Goal: Task Accomplishment & Management: Use online tool/utility

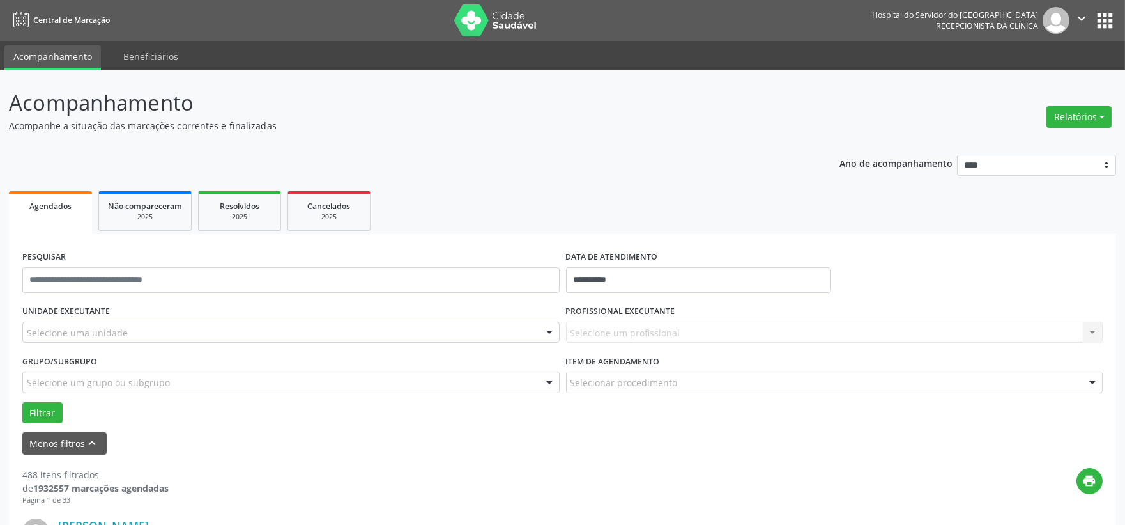
click at [86, 339] on div "Selecione uma unidade" at bounding box center [290, 332] width 537 height 22
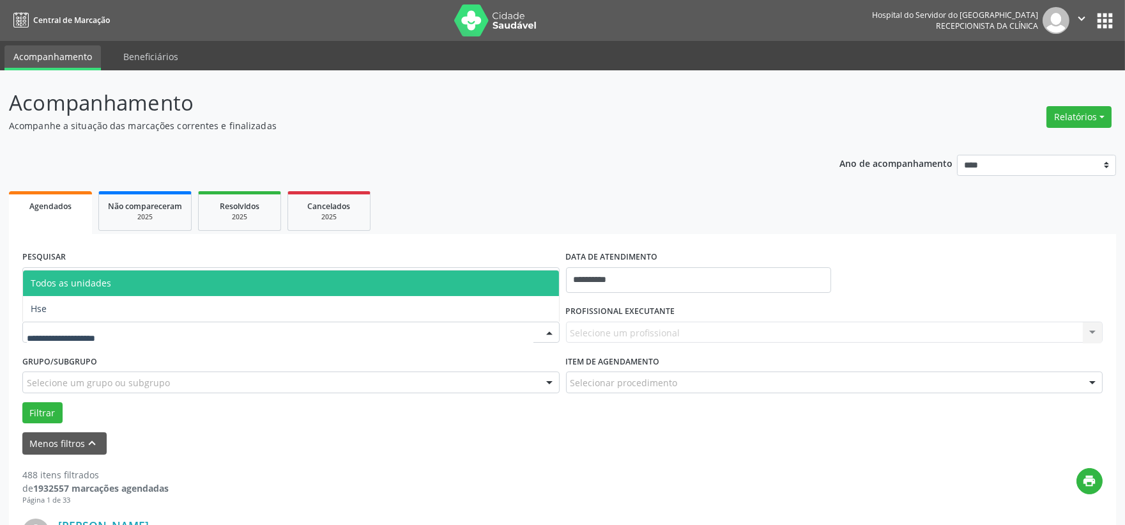
click at [94, 314] on span "Hse" at bounding box center [291, 309] width 536 height 26
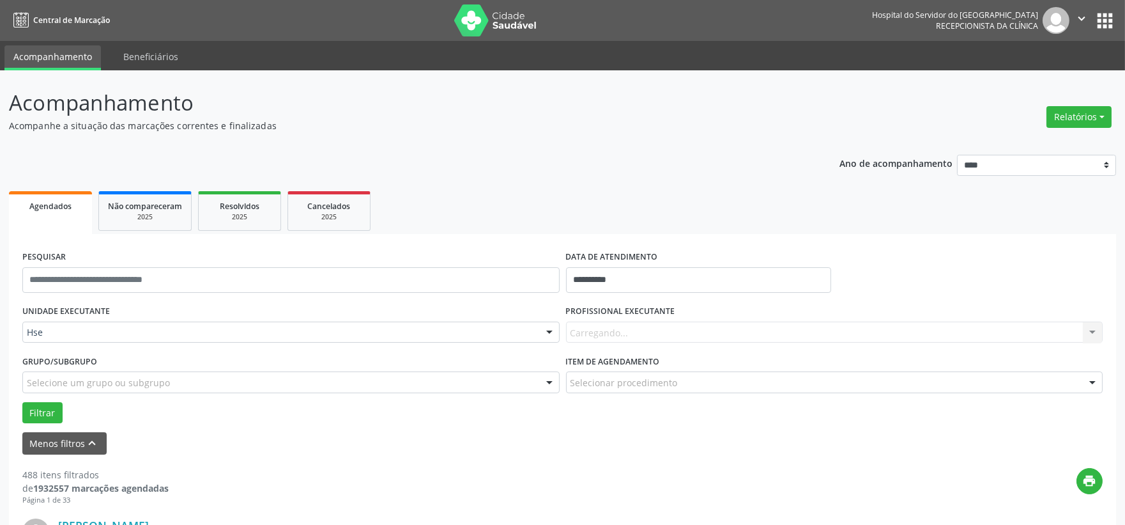
click at [654, 336] on div "Carregando... Nenhum resultado encontrado para: " " Não há nenhuma opção para s…" at bounding box center [834, 332] width 537 height 22
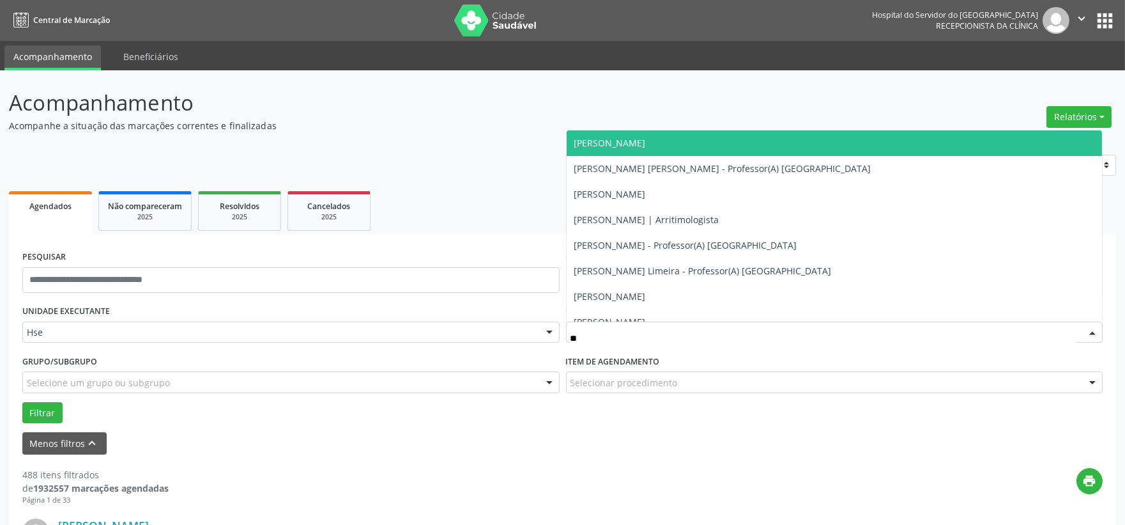
type input "***"
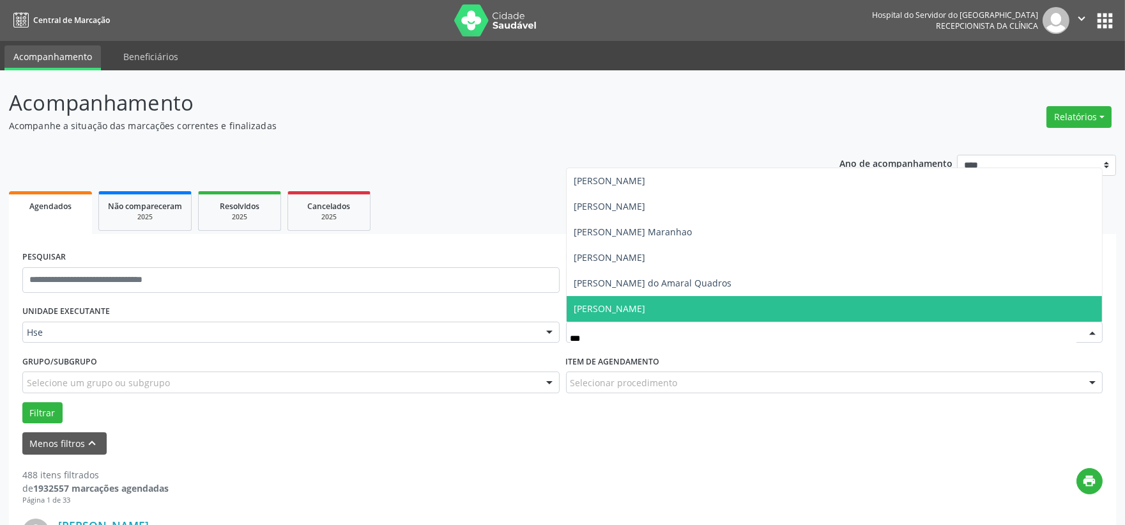
click at [616, 311] on span "[PERSON_NAME]" at bounding box center [610, 308] width 72 height 12
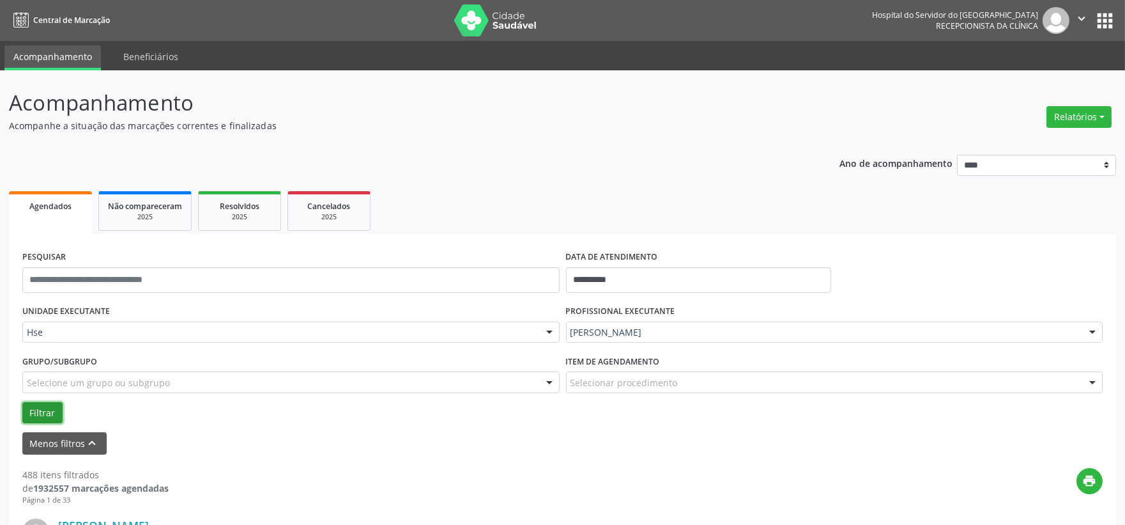
click at [24, 416] on button "Filtrar" at bounding box center [42, 413] width 40 height 22
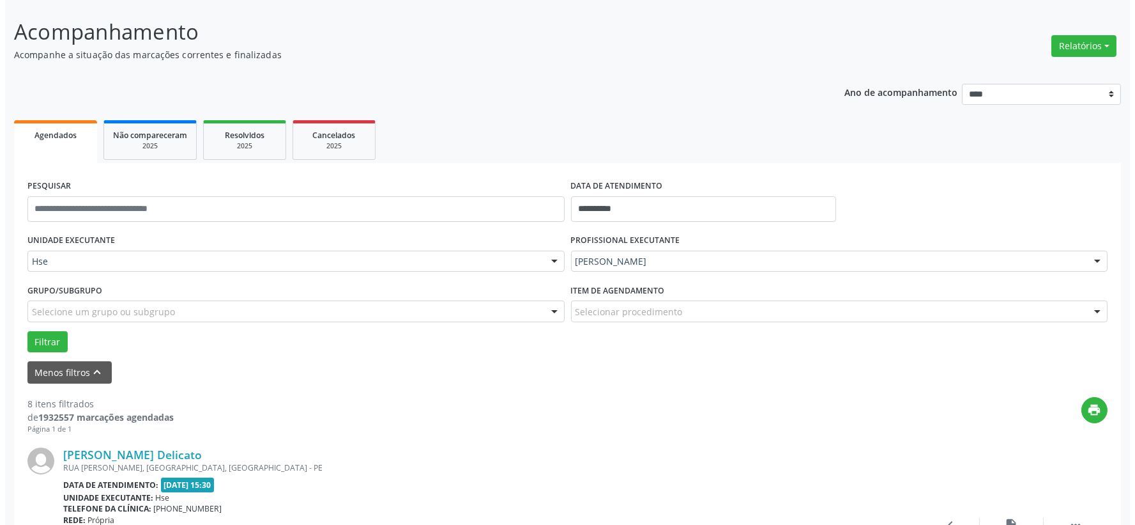
scroll to position [213, 0]
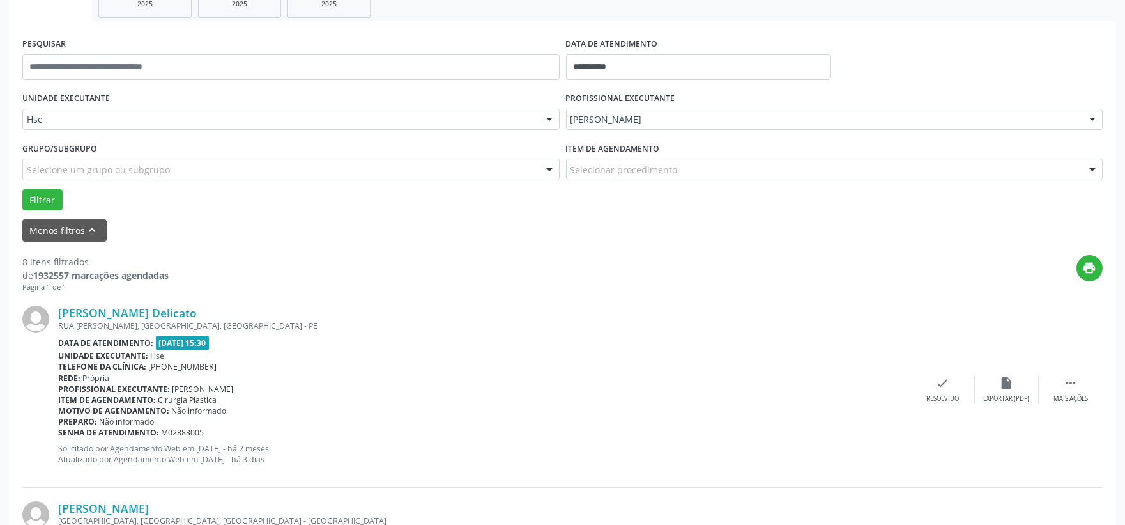
click at [942, 403] on div "[PERSON_NAME] Delicato [GEOGRAPHIC_DATA][PERSON_NAME], [GEOGRAPHIC_DATA], OLIND…" at bounding box center [562, 389] width 1080 height 195
click at [935, 396] on div "Resolvido" at bounding box center [942, 398] width 33 height 9
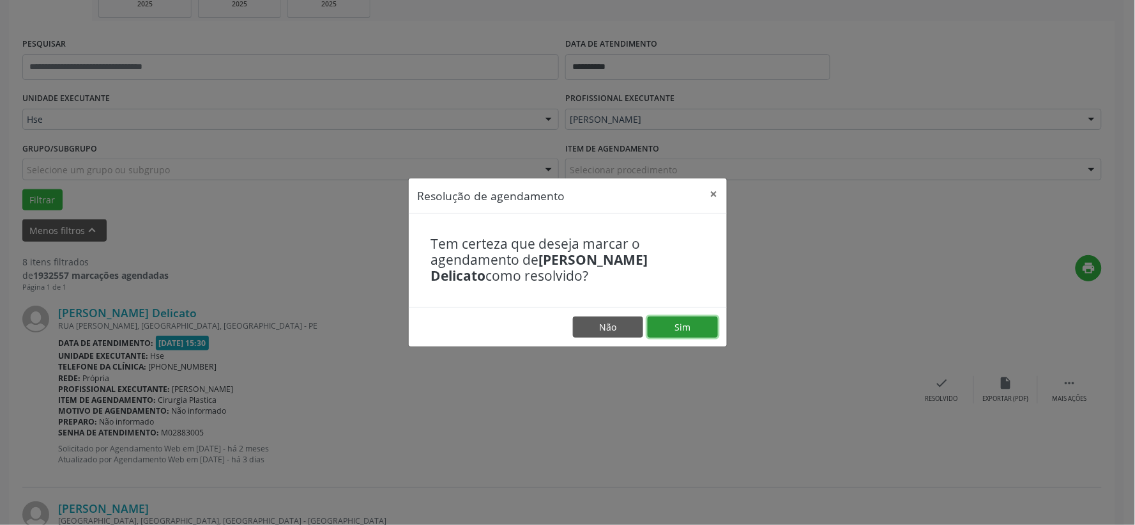
click at [690, 326] on button "Sim" at bounding box center [683, 327] width 70 height 22
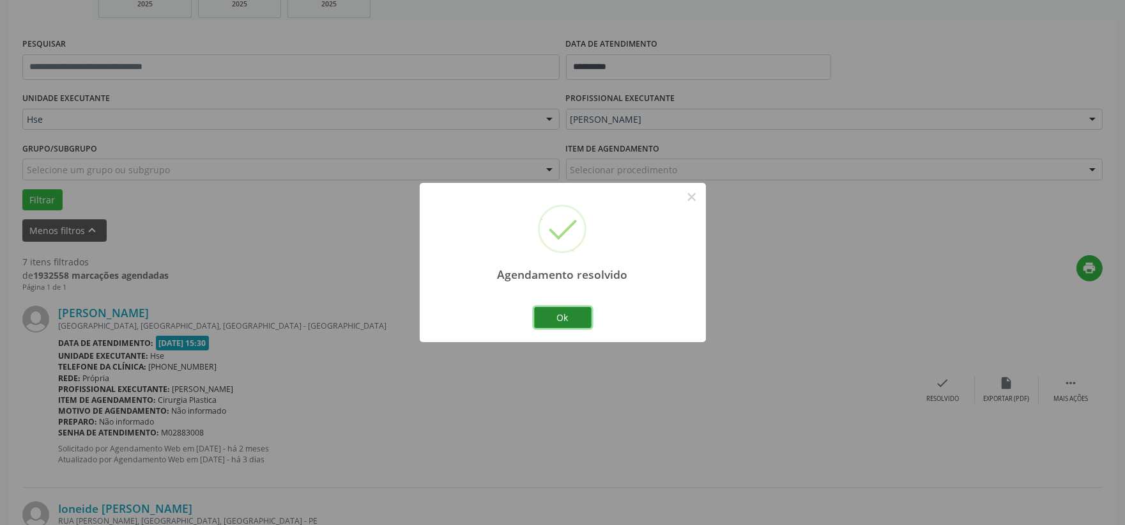
click at [570, 316] on button "Ok" at bounding box center [563, 318] width 58 height 22
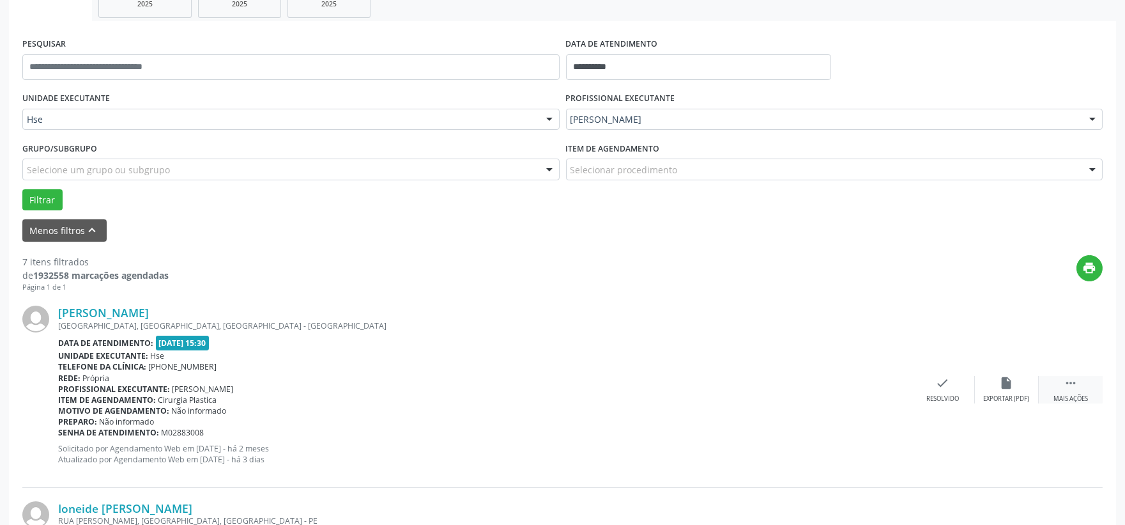
click at [1074, 387] on icon "" at bounding box center [1071, 383] width 14 height 14
click at [1004, 392] on div "alarm_off Não compareceu" at bounding box center [1007, 389] width 64 height 27
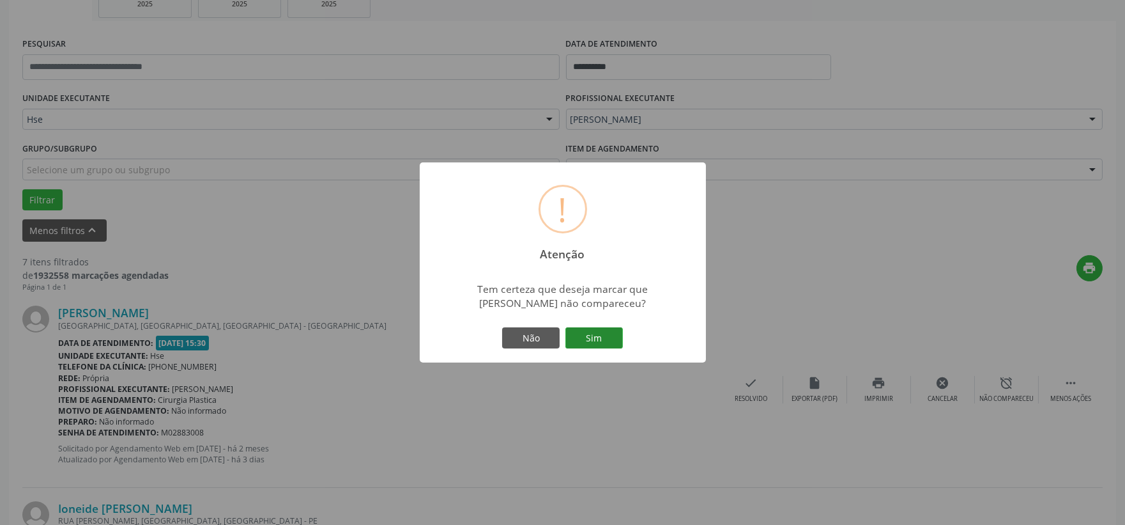
click at [596, 337] on button "Sim" at bounding box center [594, 338] width 58 height 22
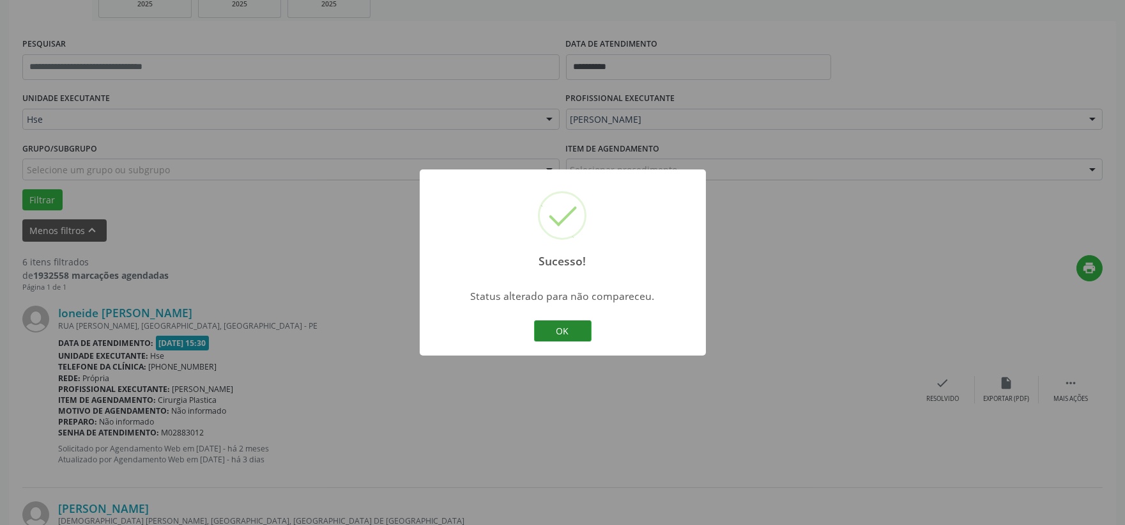
click at [572, 327] on button "OK" at bounding box center [563, 331] width 58 height 22
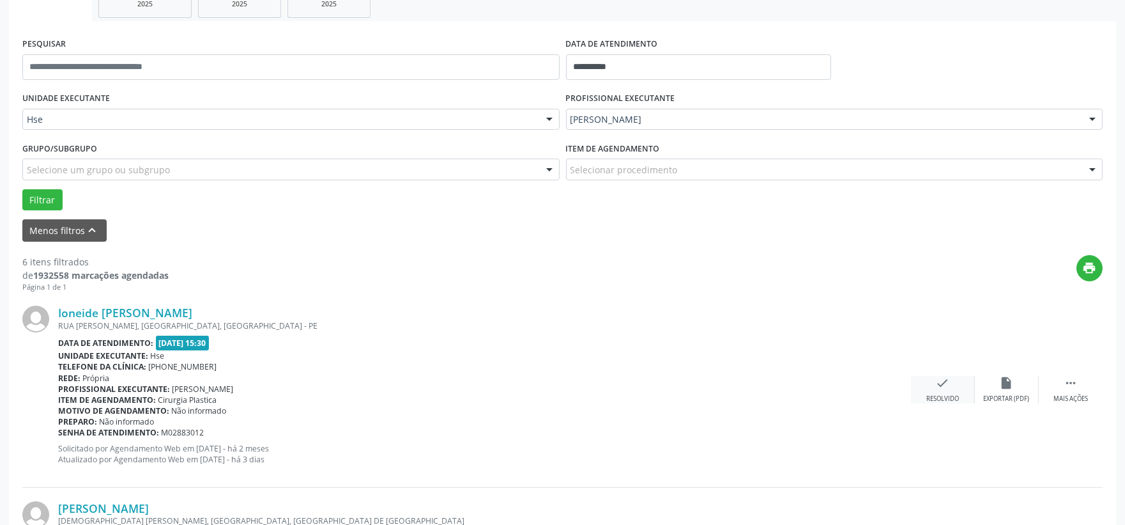
click at [917, 390] on div "check Resolvido" at bounding box center [943, 389] width 64 height 27
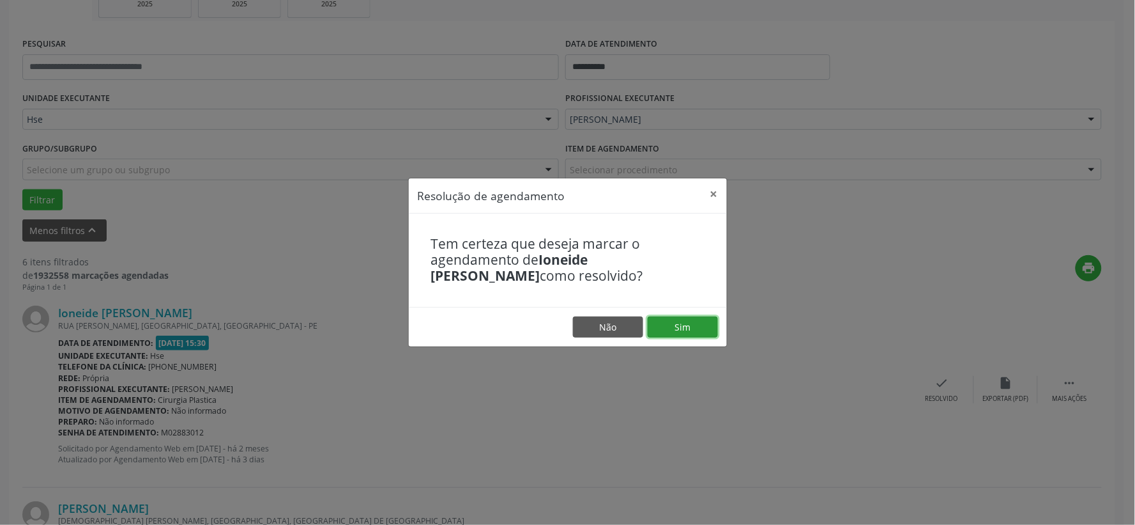
click at [681, 328] on button "Sim" at bounding box center [683, 327] width 70 height 22
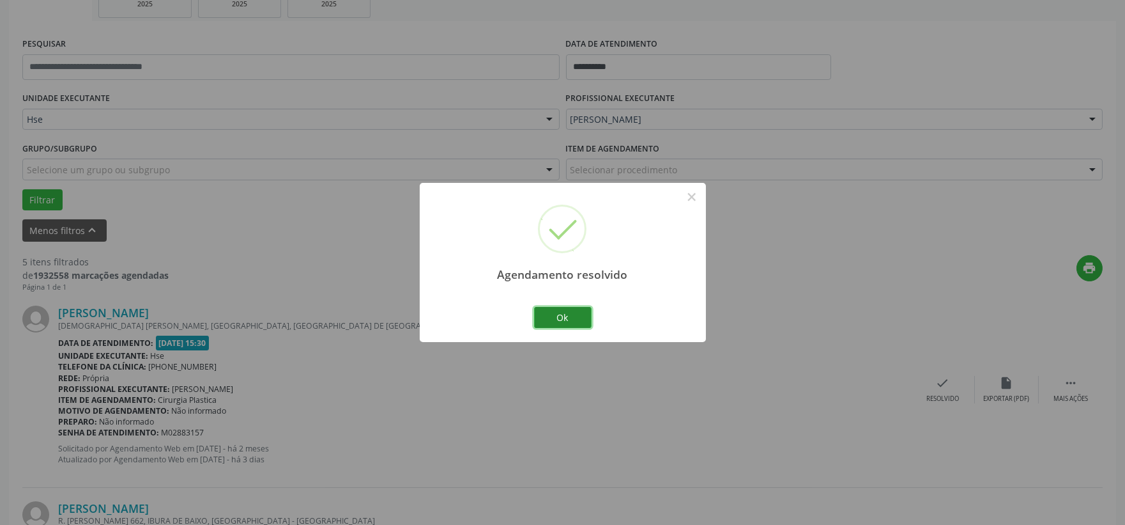
click at [571, 318] on button "Ok" at bounding box center [563, 318] width 58 height 22
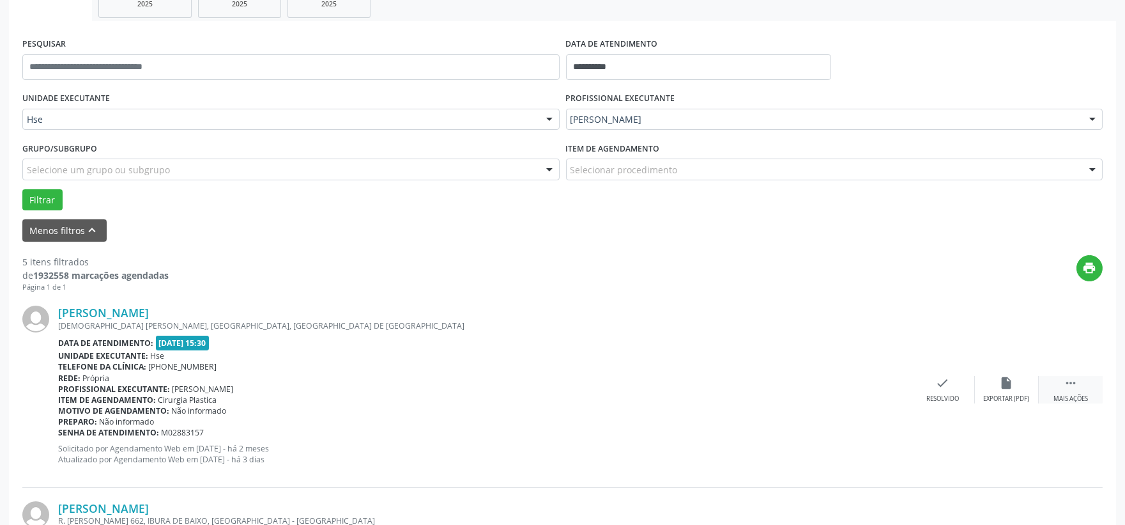
click at [1078, 387] on div " Mais ações" at bounding box center [1071, 389] width 64 height 27
click at [1005, 382] on icon "alarm_off" at bounding box center [1007, 383] width 14 height 14
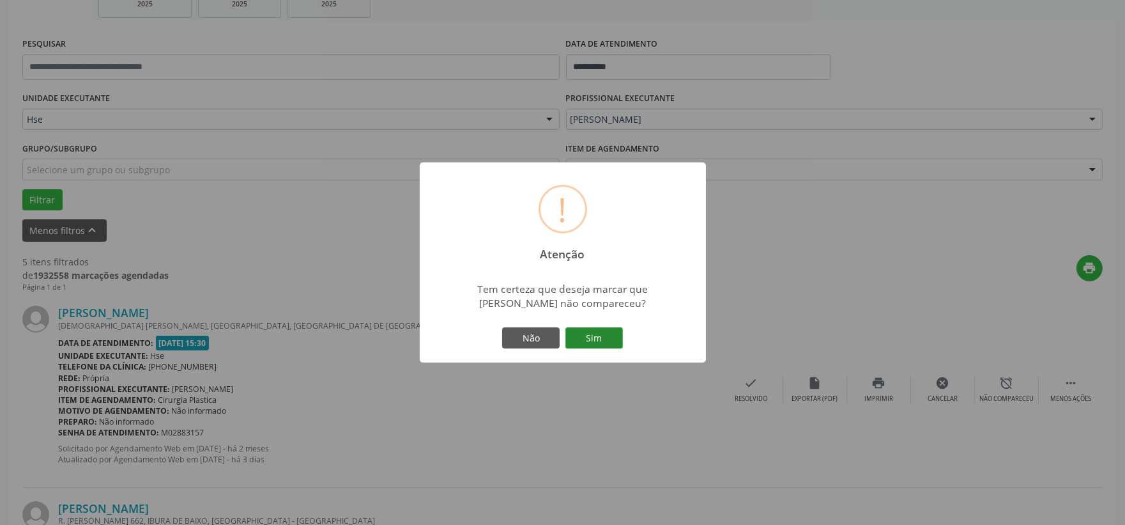
click at [595, 342] on button "Sim" at bounding box center [594, 338] width 58 height 22
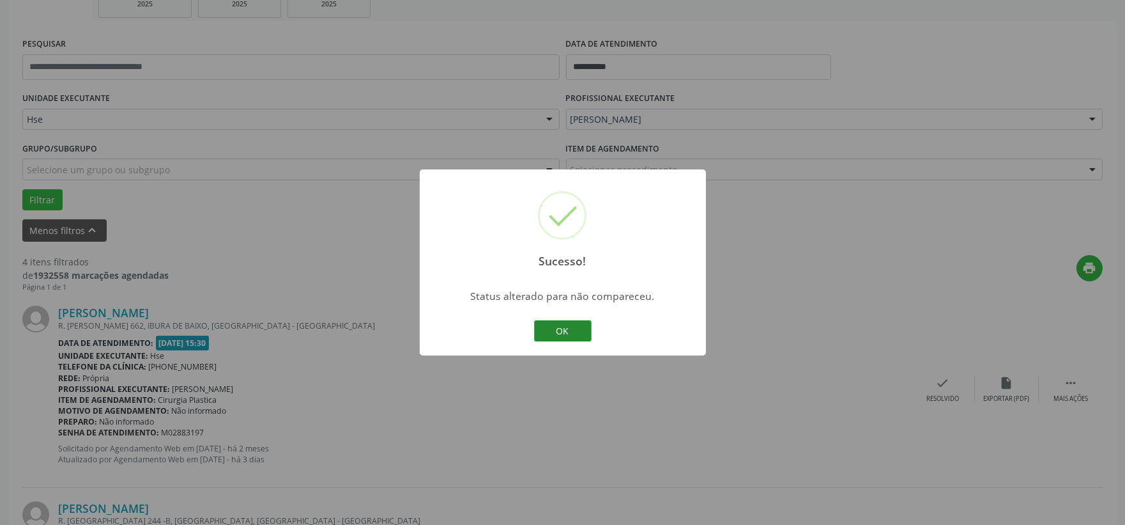
click at [561, 328] on button "OK" at bounding box center [563, 331] width 58 height 22
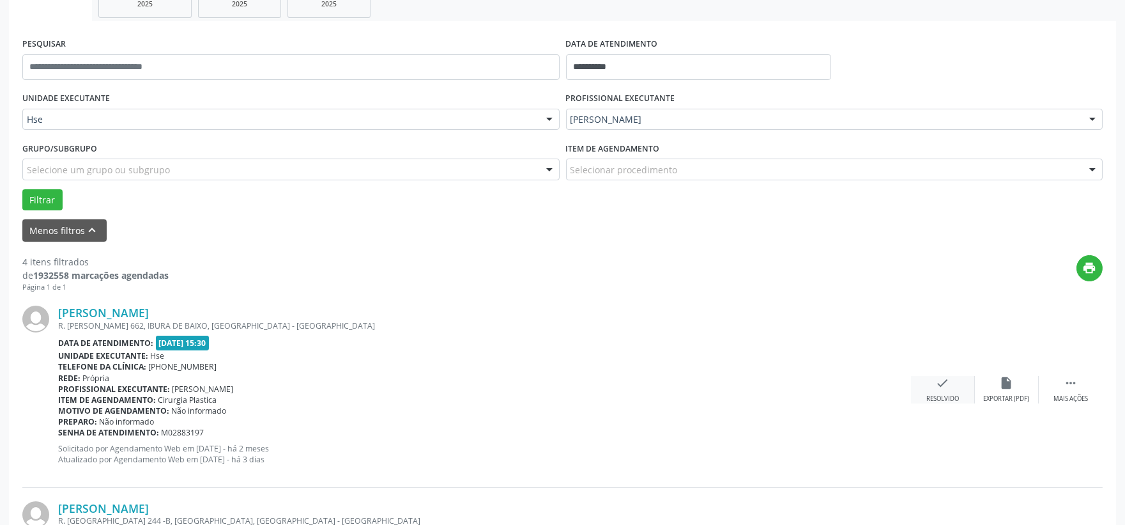
click at [961, 387] on div "check Resolvido" at bounding box center [943, 389] width 64 height 27
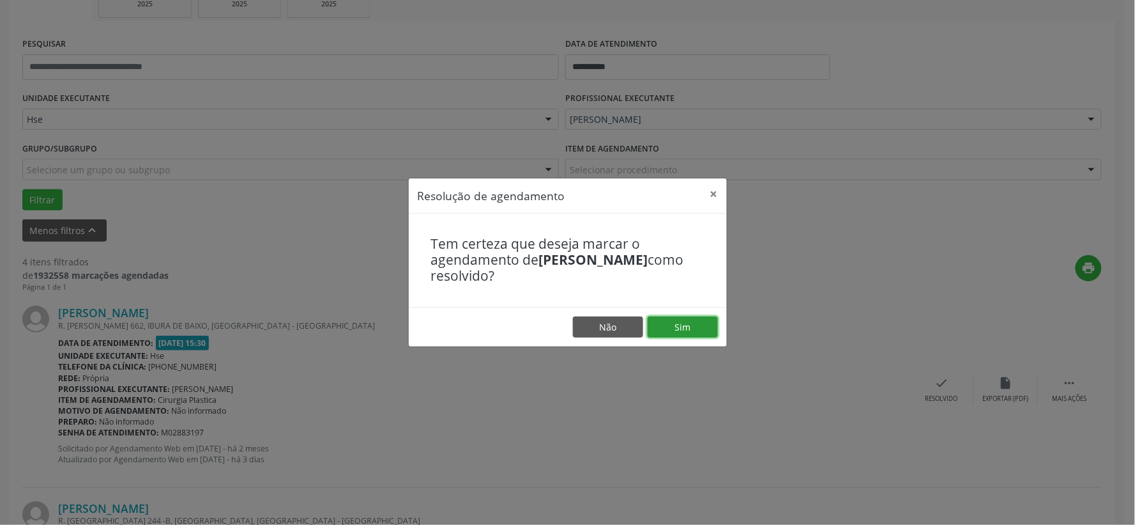
click at [699, 325] on button "Sim" at bounding box center [683, 327] width 70 height 22
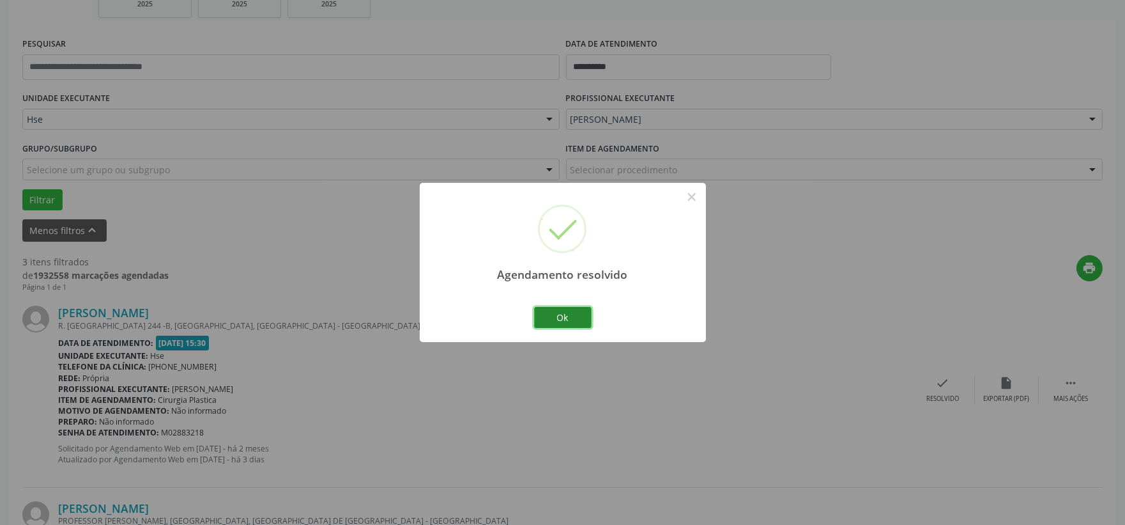
click at [557, 317] on button "Ok" at bounding box center [563, 318] width 58 height 22
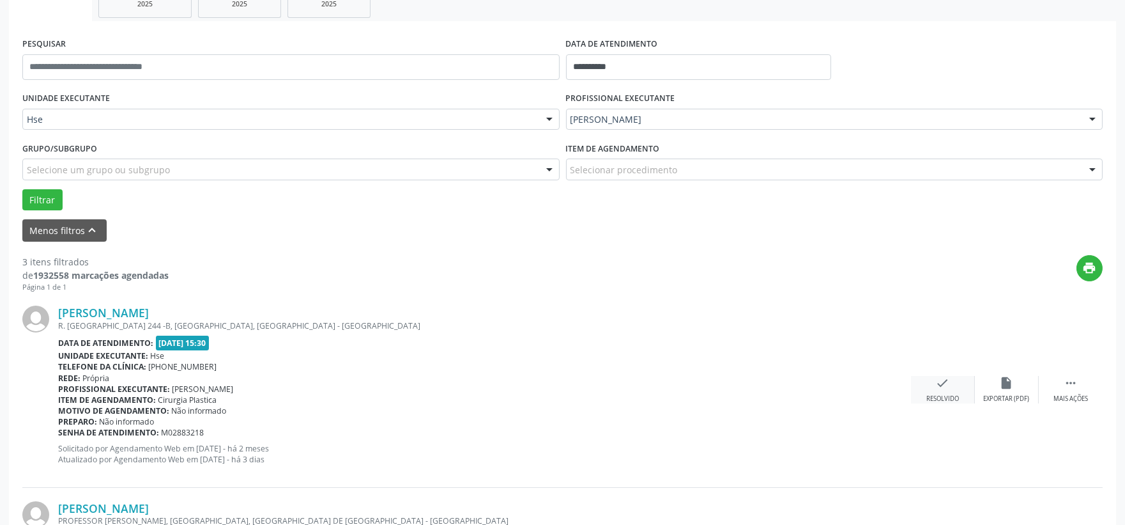
click at [948, 387] on icon "check" at bounding box center [943, 383] width 14 height 14
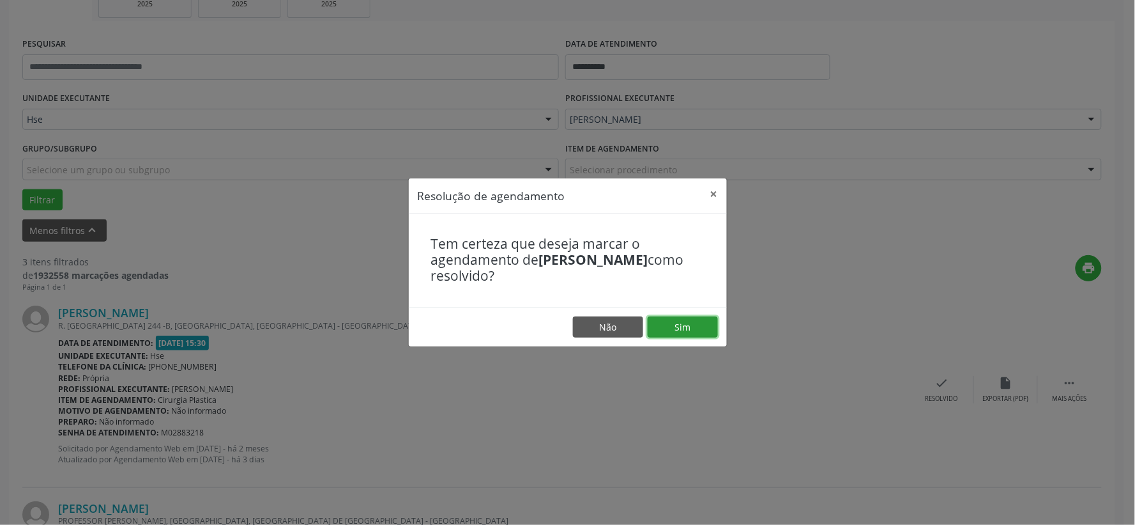
click at [691, 326] on button "Sim" at bounding box center [683, 327] width 70 height 22
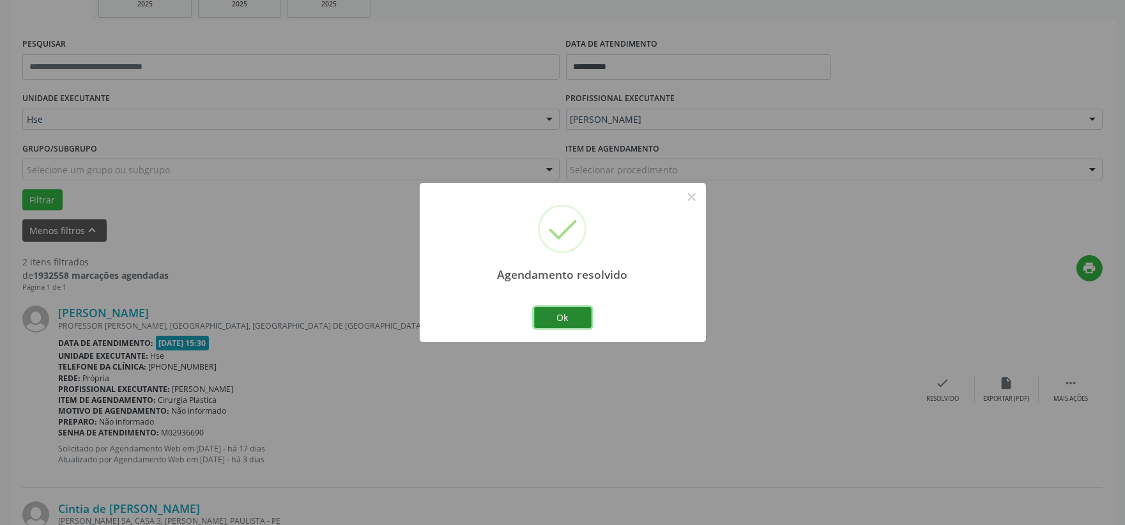
click at [574, 323] on button "Ok" at bounding box center [563, 318] width 58 height 22
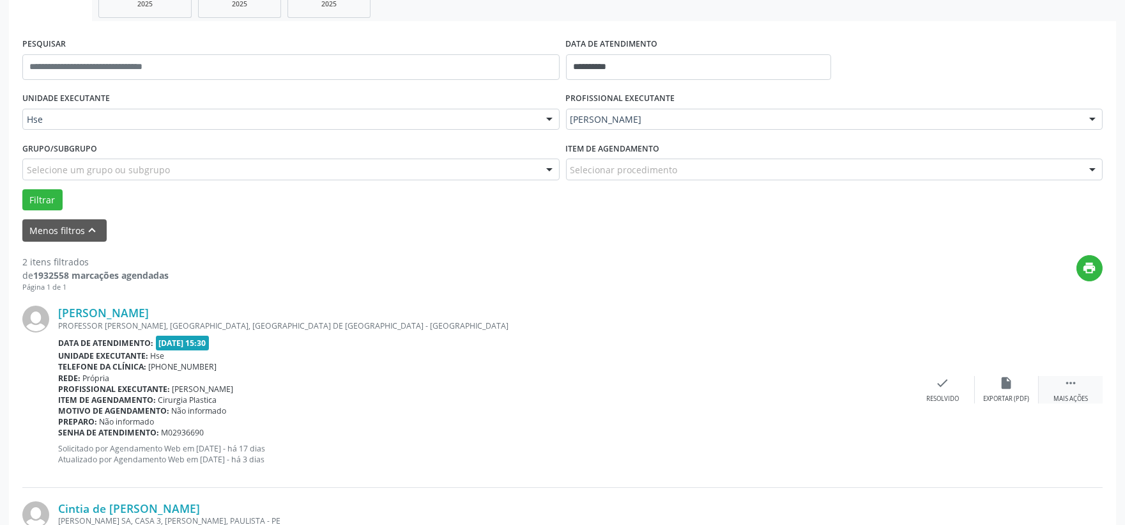
click at [1057, 388] on div " Mais ações" at bounding box center [1071, 389] width 64 height 27
click at [1014, 385] on div "alarm_off Não compareceu" at bounding box center [1007, 389] width 64 height 27
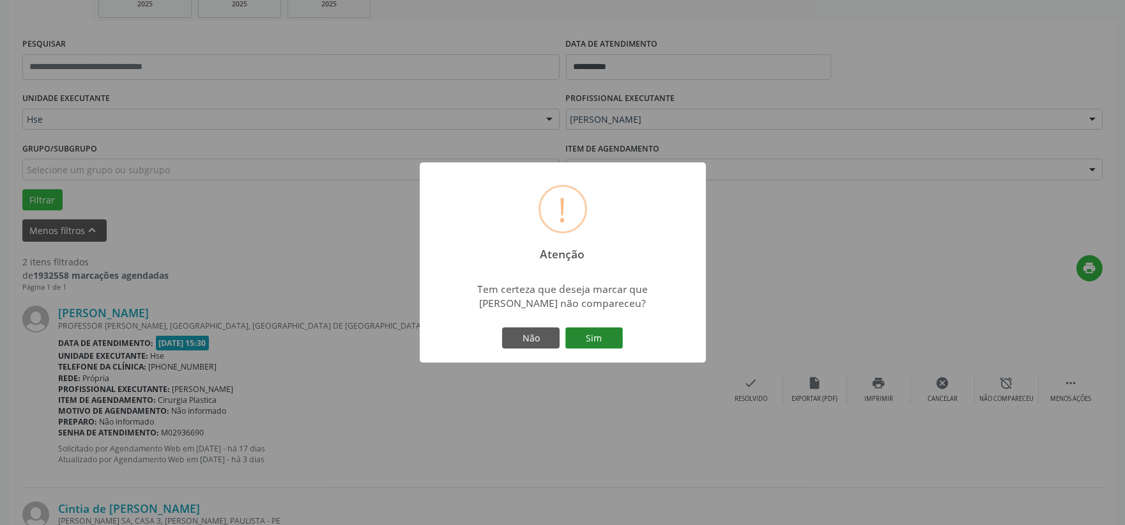
click at [615, 349] on button "Sim" at bounding box center [594, 338] width 58 height 22
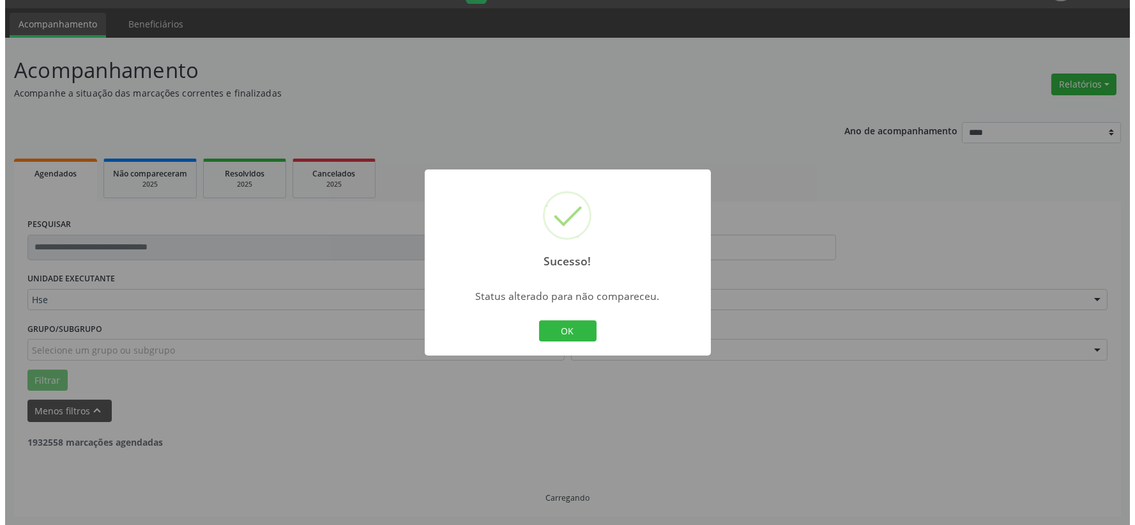
scroll to position [196, 0]
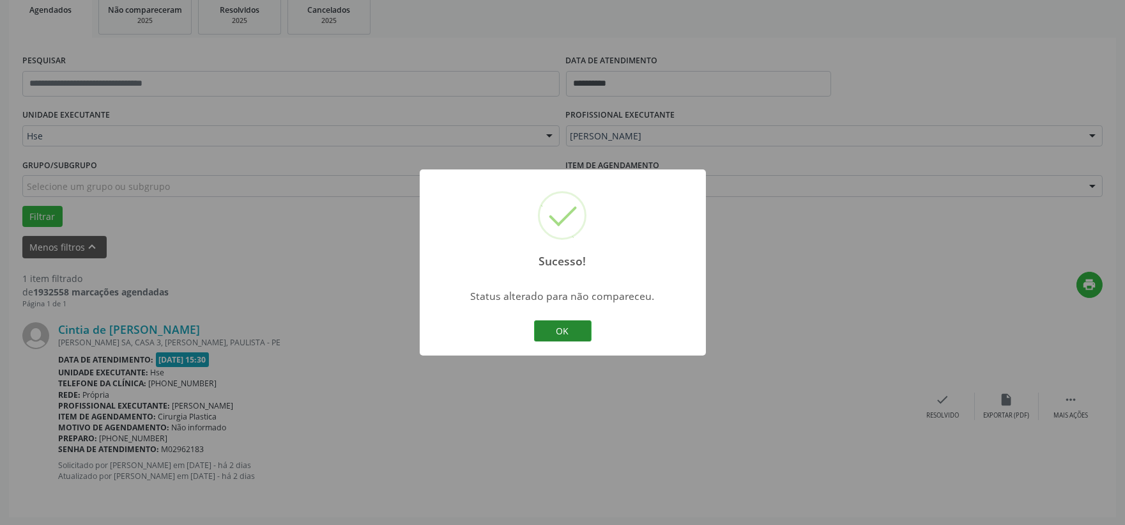
click at [560, 330] on button "OK" at bounding box center [563, 331] width 58 height 22
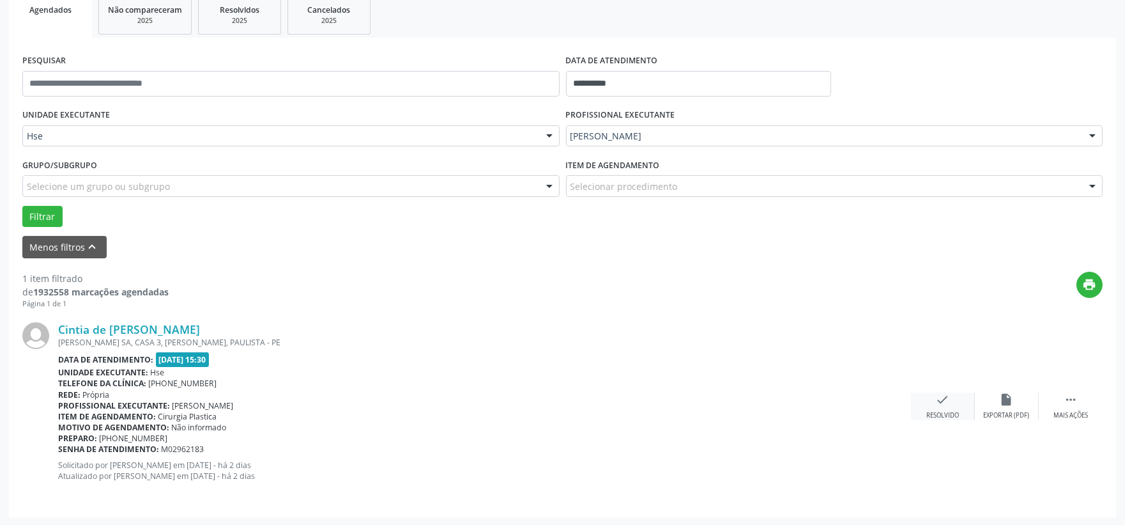
click at [967, 412] on div "check Resolvido" at bounding box center [943, 405] width 64 height 27
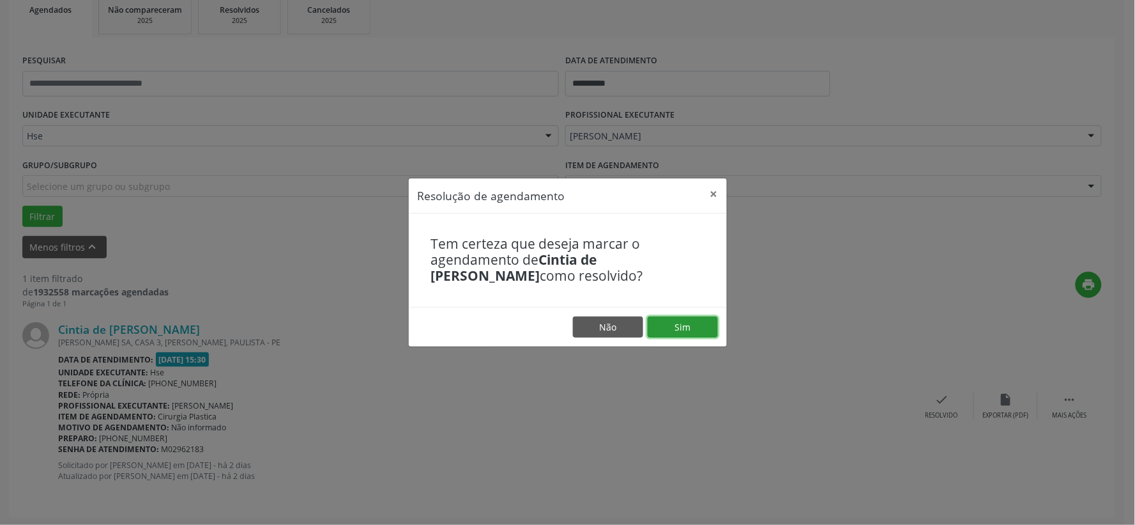
click at [697, 330] on button "Sim" at bounding box center [683, 327] width 70 height 22
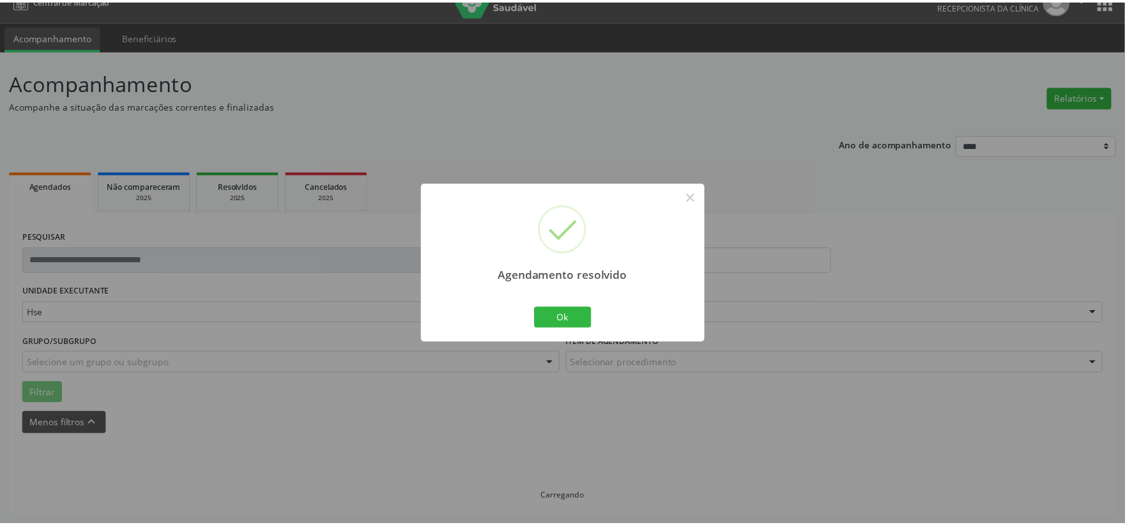
scroll to position [19, 0]
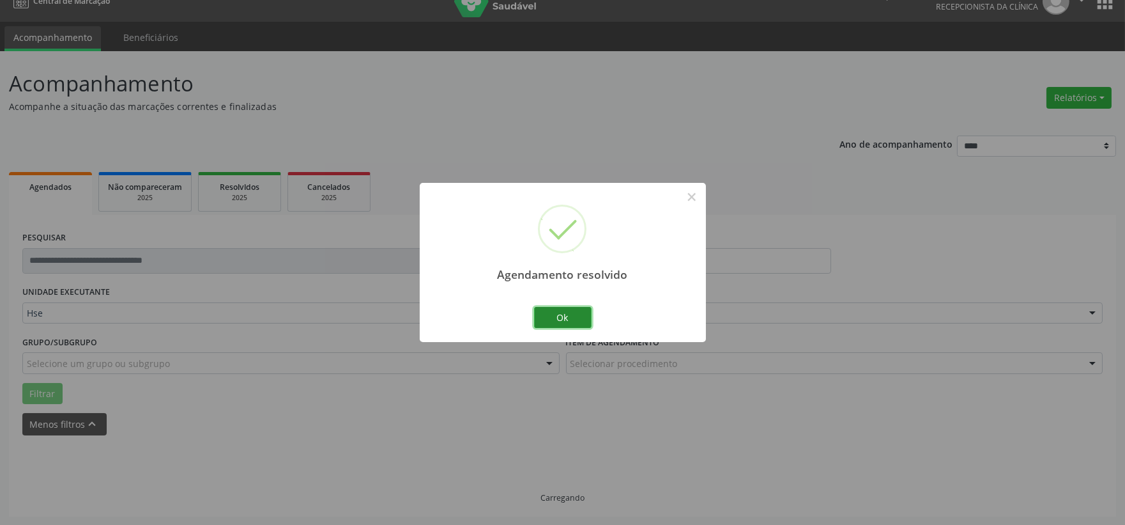
click at [575, 317] on button "Ok" at bounding box center [563, 318] width 58 height 22
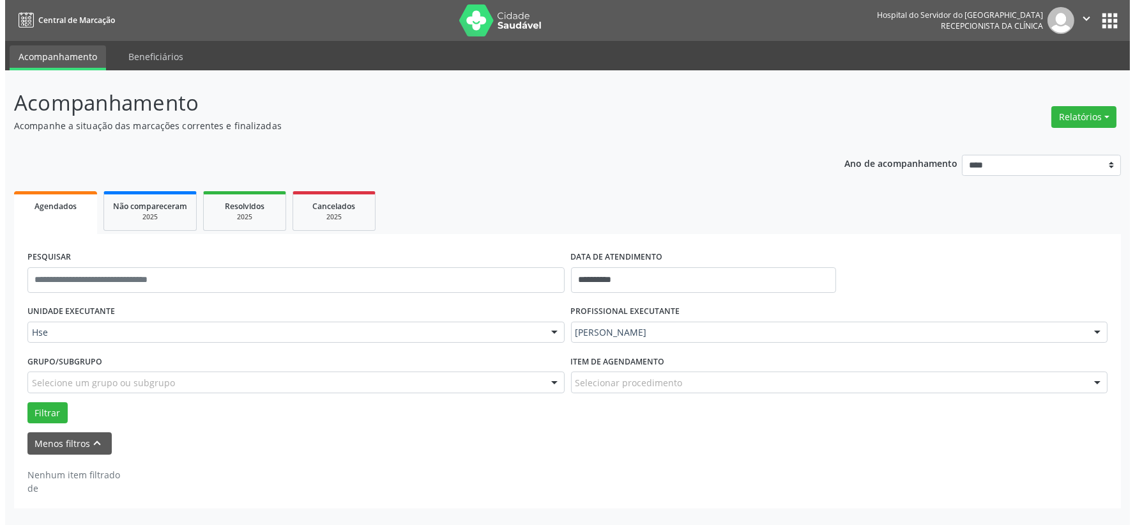
scroll to position [0, 0]
